Goal: Transaction & Acquisition: Purchase product/service

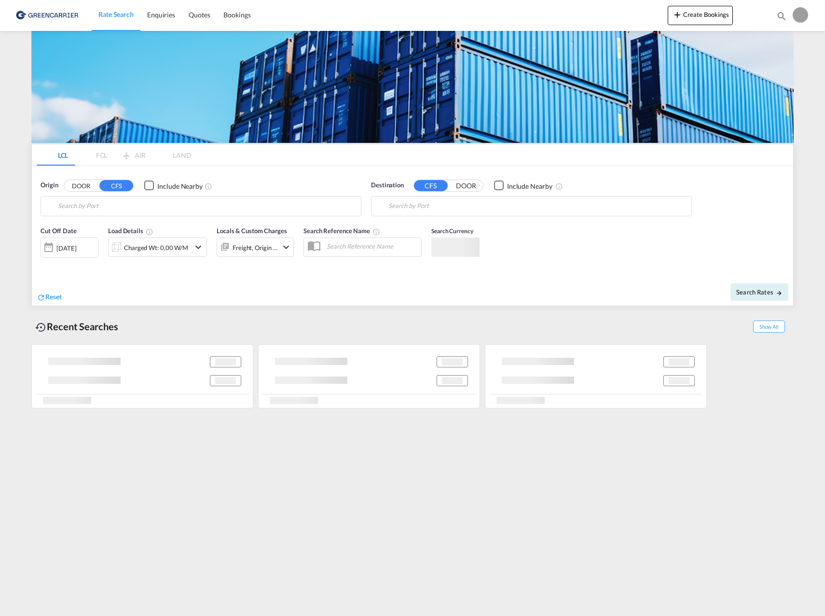
type input "[PERSON_NAME][EMAIL_ADDRESS][PERSON_NAME][PERSON_NAME][DOMAIN_NAME]"
click at [447, 329] on body "Rate Search Enquiries Quotes Bookings Rate Search Enquiries" at bounding box center [412, 308] width 825 height 616
type input "[GEOGRAPHIC_DATA] ([GEOGRAPHIC_DATA]), [GEOGRAPHIC_DATA]"
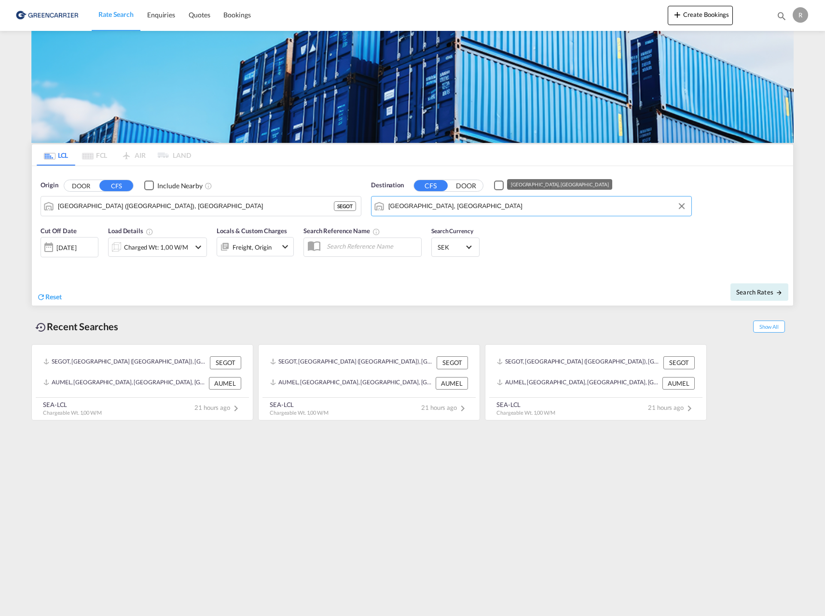
click at [476, 207] on input "[GEOGRAPHIC_DATA], [GEOGRAPHIC_DATA]" at bounding box center [537, 206] width 298 height 14
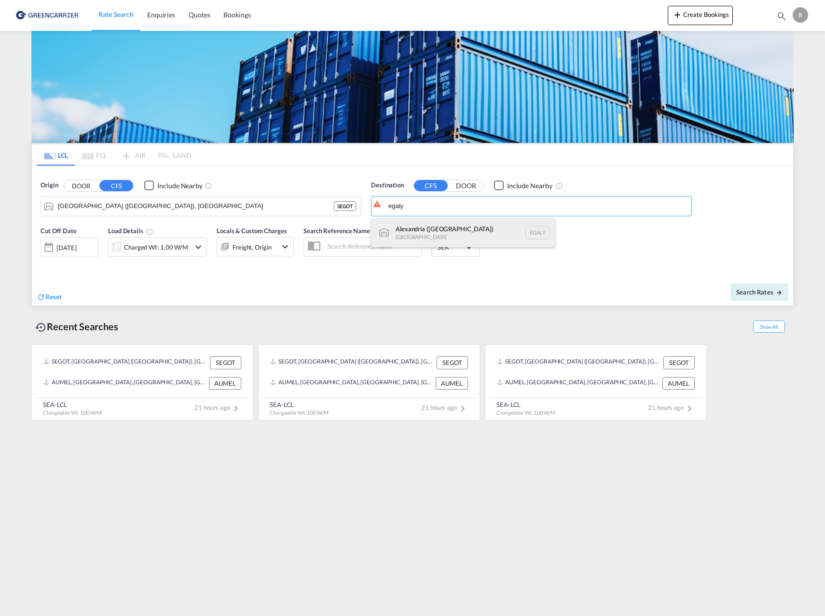
click at [472, 233] on div "Alexandria ([GEOGRAPHIC_DATA]) [GEOGRAPHIC_DATA] EGALY" at bounding box center [463, 232] width 183 height 29
type input "Alexandria ([GEOGRAPHIC_DATA]), EGALY"
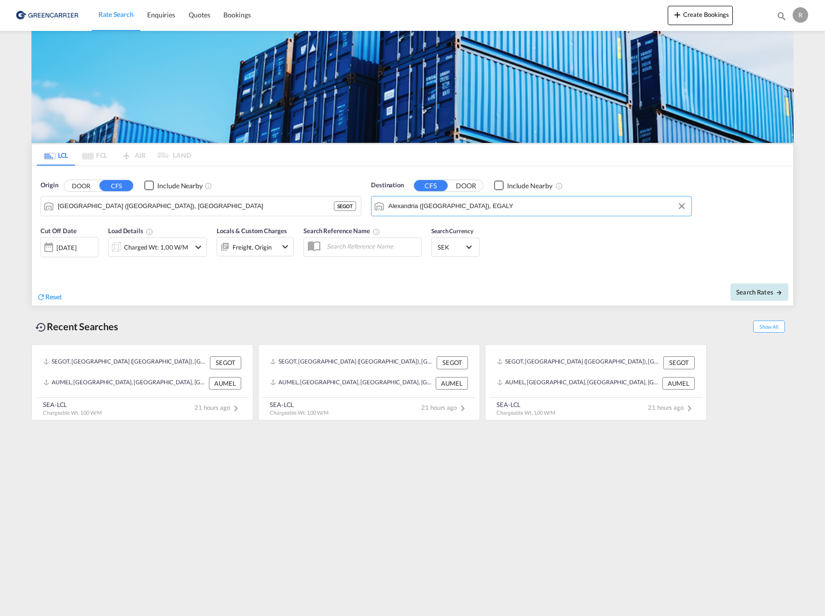
click at [767, 298] on button "Search Rates" at bounding box center [759, 291] width 58 height 17
type input "SEGOT to EGALY / [DATE]"
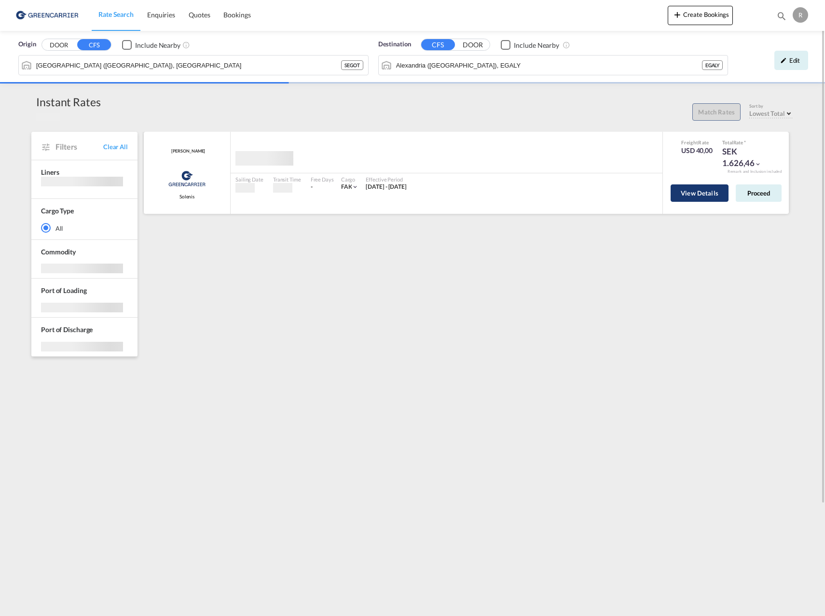
click at [698, 194] on button "View Details" at bounding box center [700, 192] width 58 height 17
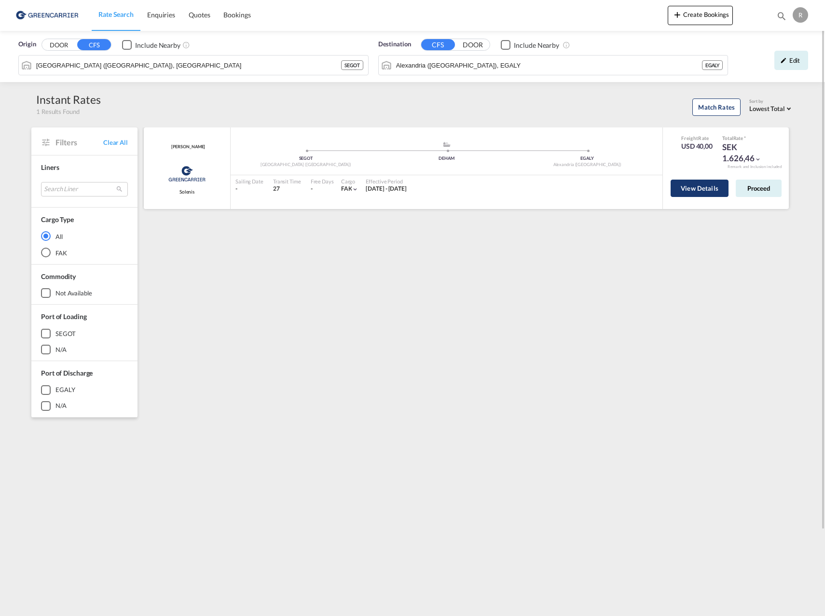
click at [705, 185] on button "View Details" at bounding box center [700, 187] width 58 height 17
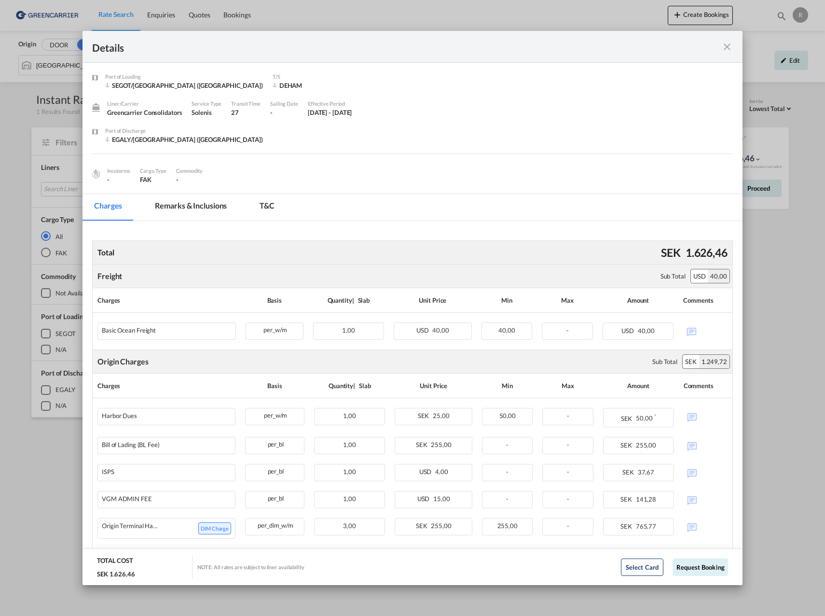
drag, startPoint x: 526, startPoint y: 47, endPoint x: 534, endPoint y: 41, distance: 10.0
click at [534, 41] on div "Details" at bounding box center [380, 47] width 577 height 12
drag, startPoint x: 534, startPoint y: 41, endPoint x: 547, endPoint y: 51, distance: 16.2
click at [547, 51] on div "Details" at bounding box center [380, 47] width 577 height 12
